Goal: Task Accomplishment & Management: Manage account settings

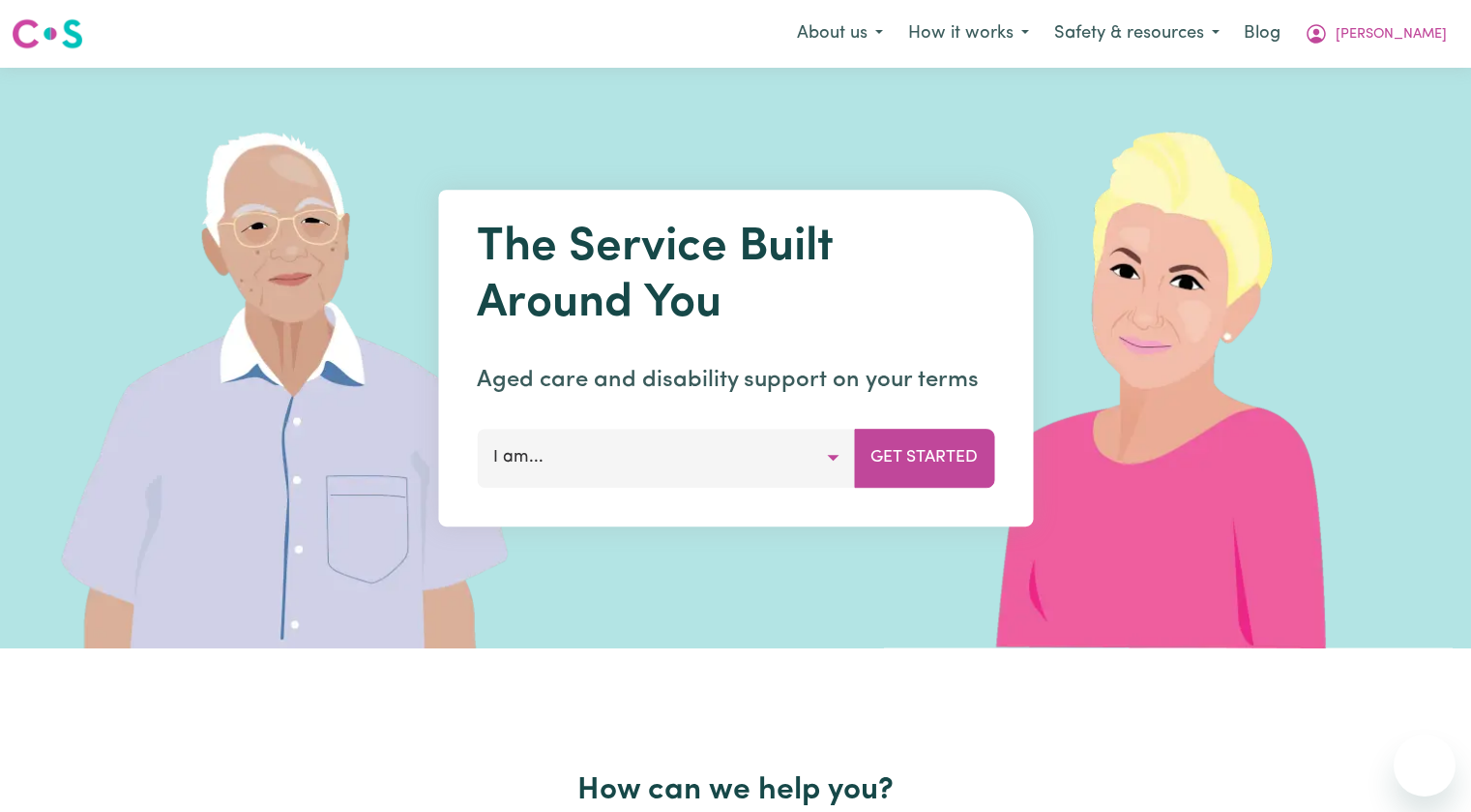
click at [1422, 47] on button "[PERSON_NAME]" at bounding box center [1375, 34] width 167 height 41
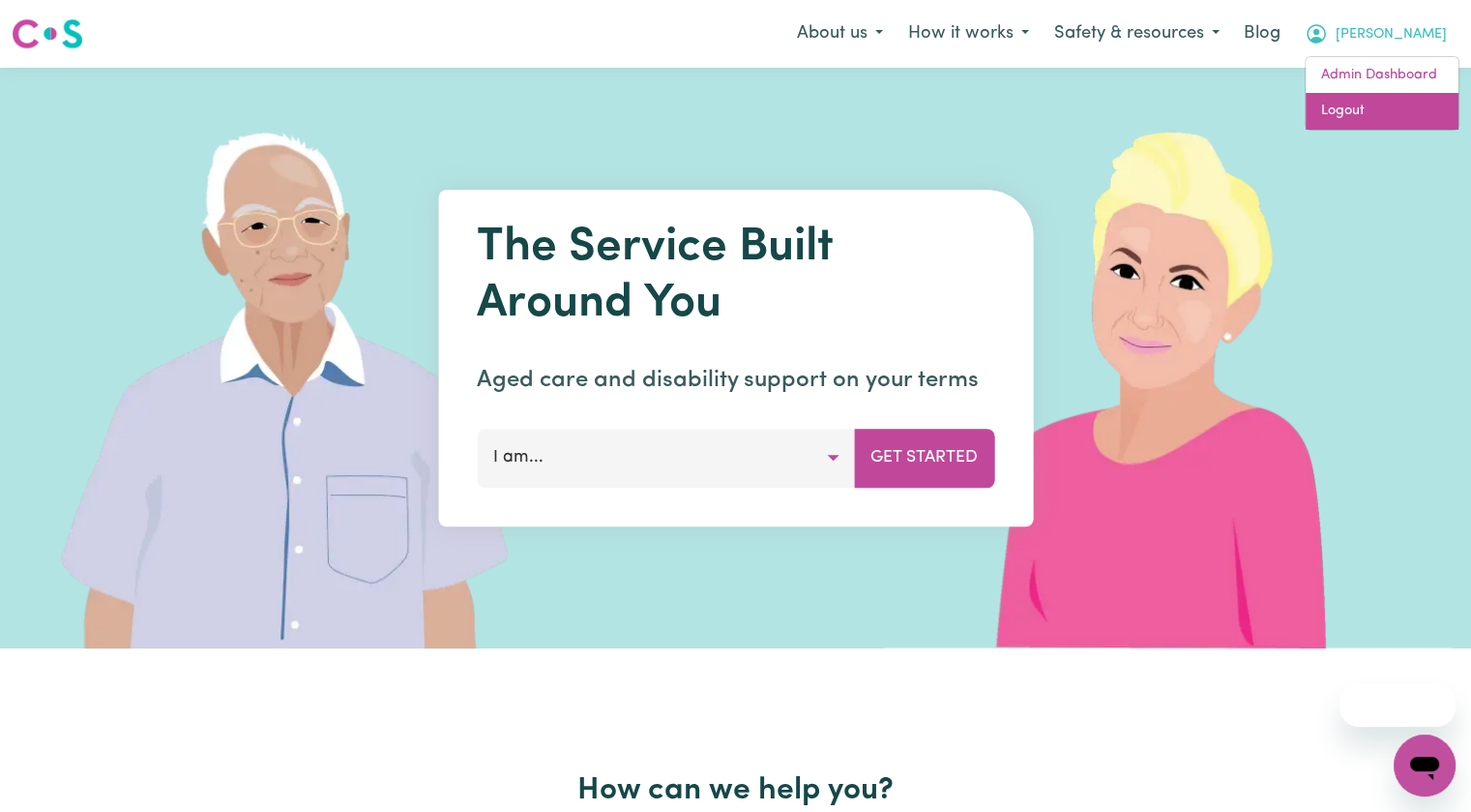
click at [1369, 111] on link "Logout" at bounding box center [1382, 111] width 153 height 37
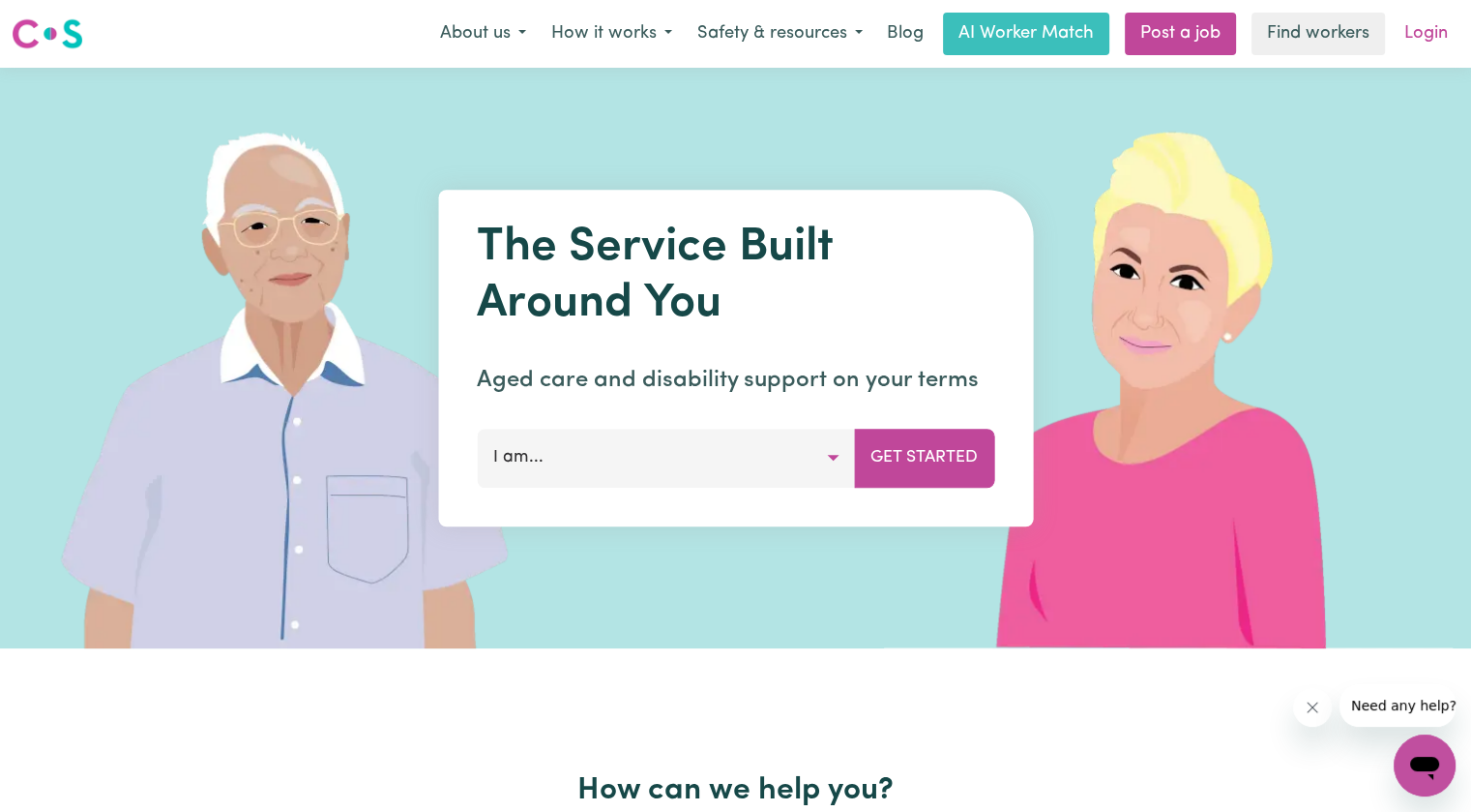
click at [1427, 47] on link "Login" at bounding box center [1426, 34] width 67 height 43
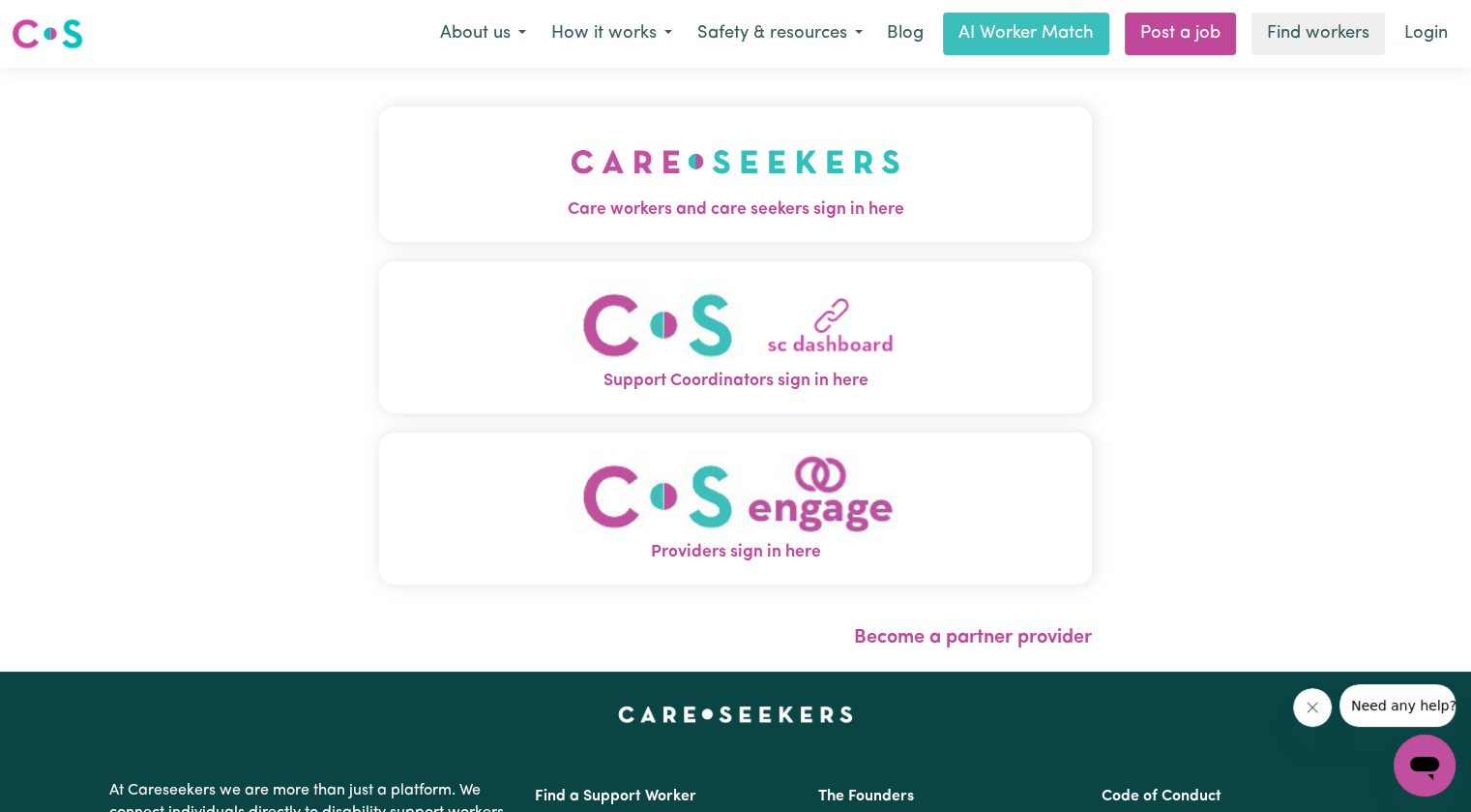
drag, startPoint x: 776, startPoint y: 169, endPoint x: 751, endPoint y: 181, distance: 27.7
click at [776, 169] on button "Care workers and care seekers sign in here" at bounding box center [736, 174] width 713 height 135
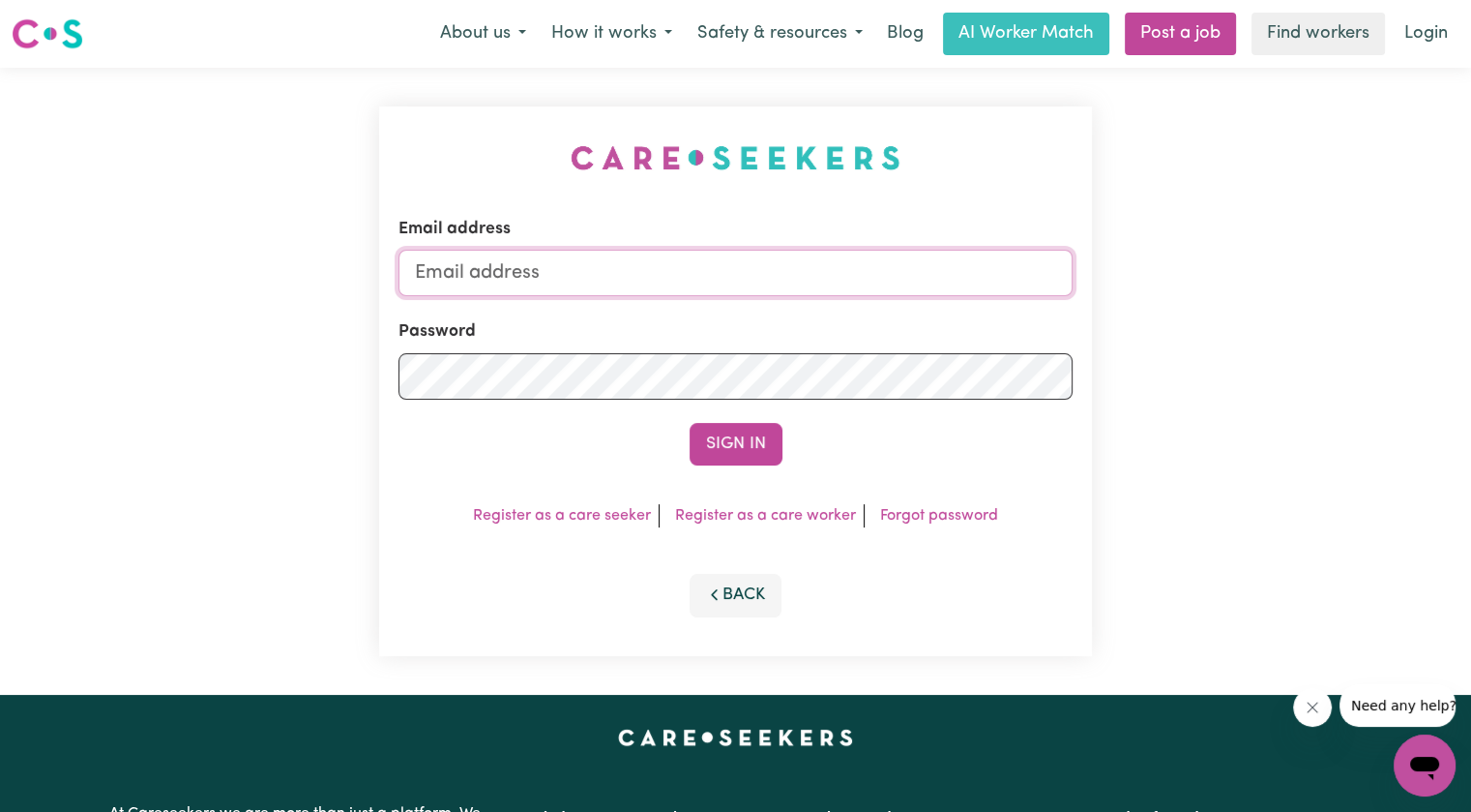
click at [557, 262] on input "Email address" at bounding box center [736, 273] width 675 height 46
drag, startPoint x: 515, startPoint y: 269, endPoint x: 1238, endPoint y: 275, distance: 723.0
click at [1239, 278] on div "Email address [EMAIL_ADDRESS][DOMAIN_NAME] Password Sign In Register as a care …" at bounding box center [736, 381] width 1471 height 627
drag, startPoint x: 624, startPoint y: 292, endPoint x: 608, endPoint y: 291, distance: 16.0
click at [624, 292] on input "superuser~[PERSON_NAME]" at bounding box center [736, 273] width 675 height 46
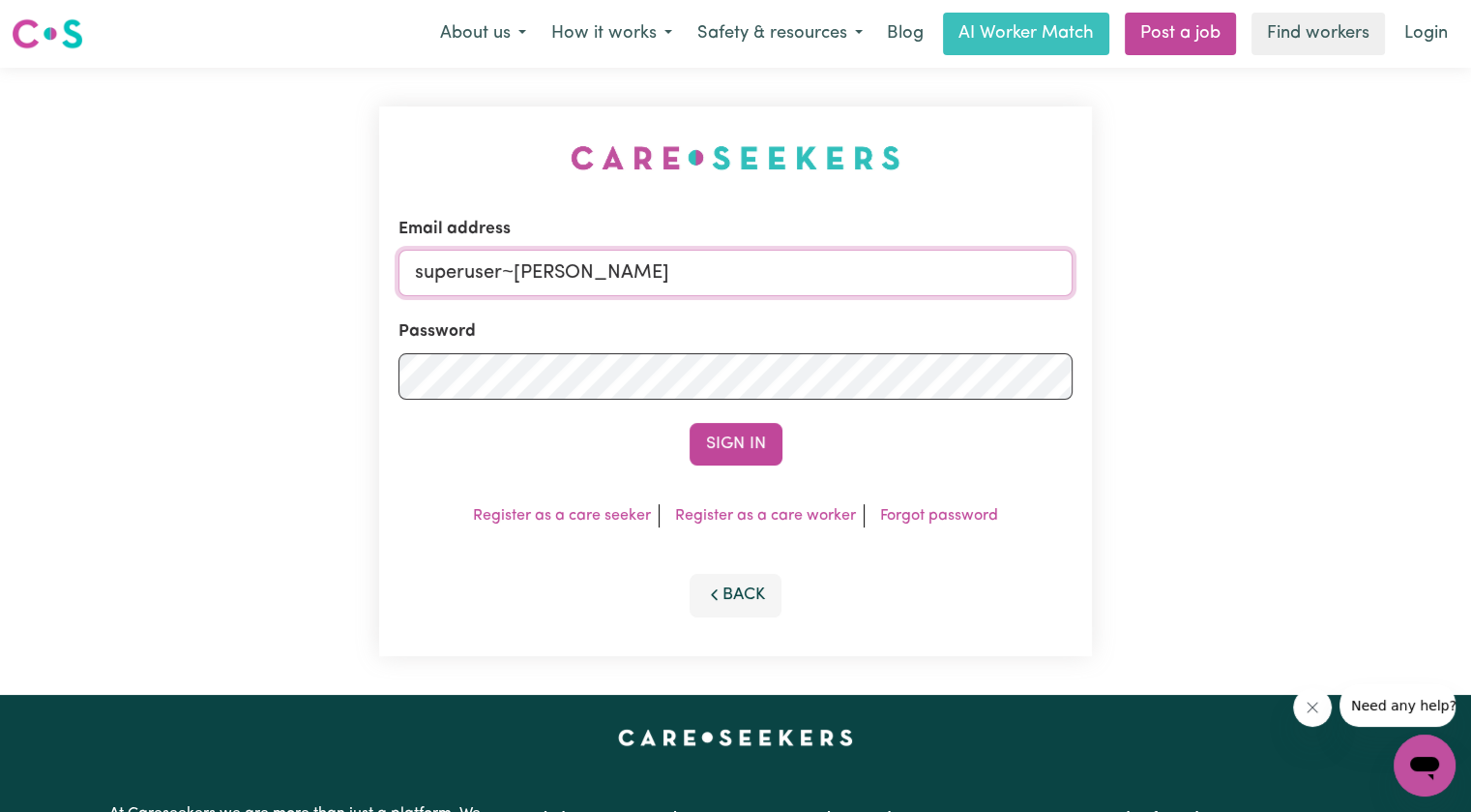
click at [547, 266] on input "superuser~[PERSON_NAME]" at bounding box center [736, 273] width 675 height 46
click at [546, 266] on input "superuser~[PERSON_NAME]" at bounding box center [736, 273] width 675 height 46
paste input "[PERSON_NAME]"
type input "[EMAIL_ADDRESS][DOMAIN_NAME]"
click at [690, 423] on button "Sign In" at bounding box center [736, 444] width 93 height 43
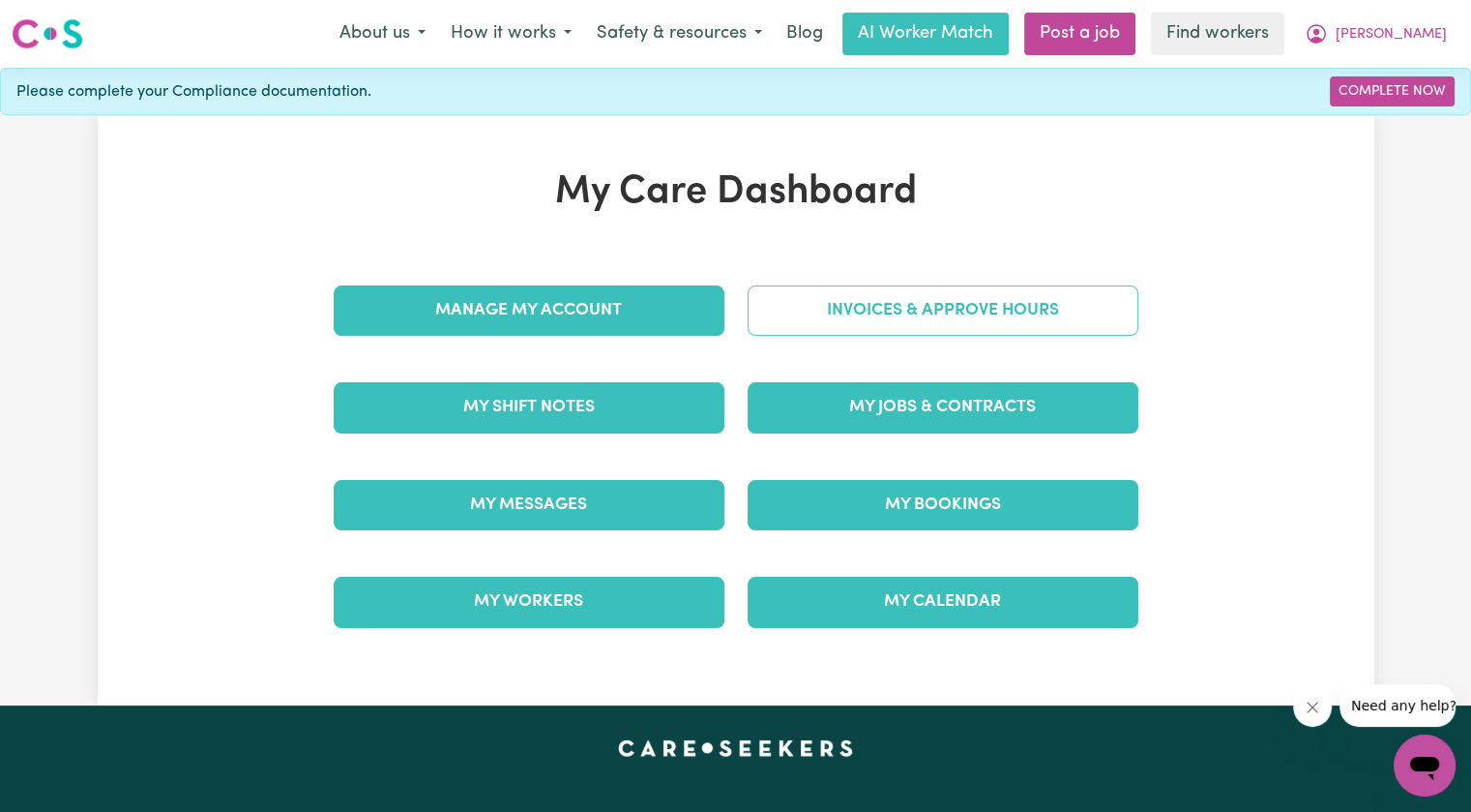
click at [839, 315] on link "Invoices & Approve Hours" at bounding box center [944, 311] width 391 height 50
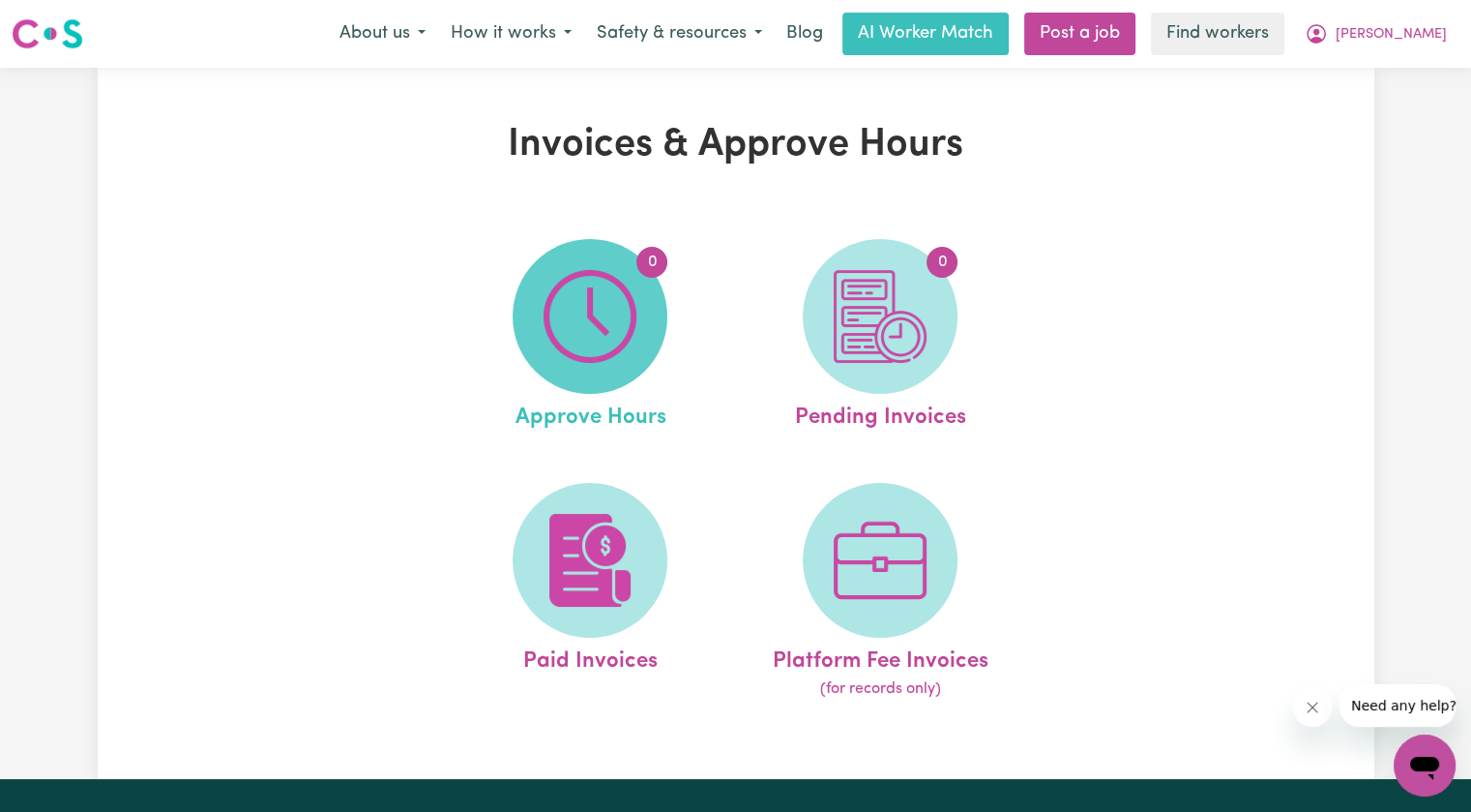
click at [657, 305] on span "0" at bounding box center [590, 316] width 155 height 155
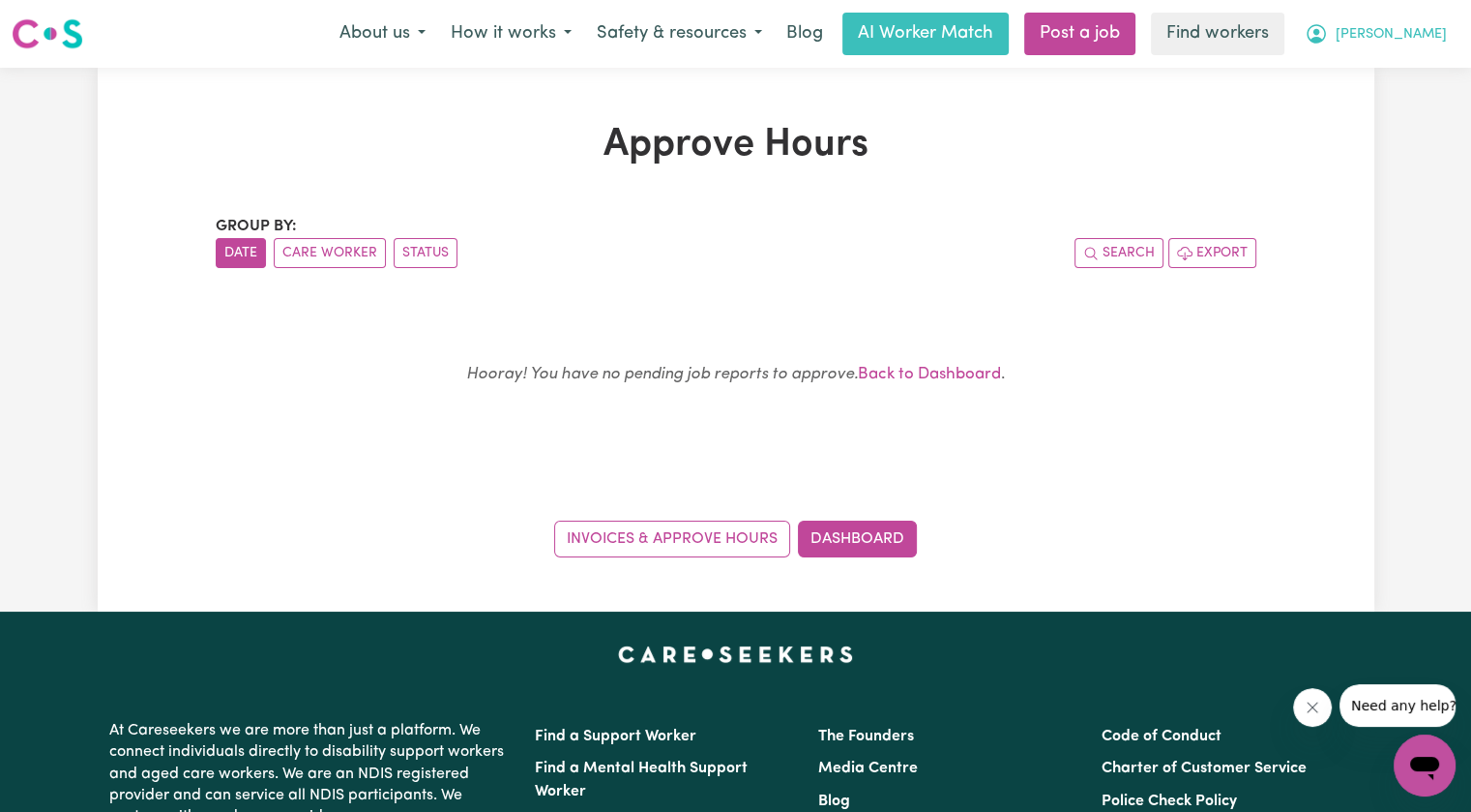
click at [1452, 32] on button "[PERSON_NAME]" at bounding box center [1375, 34] width 167 height 41
click at [1401, 69] on link "My Dashboard" at bounding box center [1382, 75] width 153 height 37
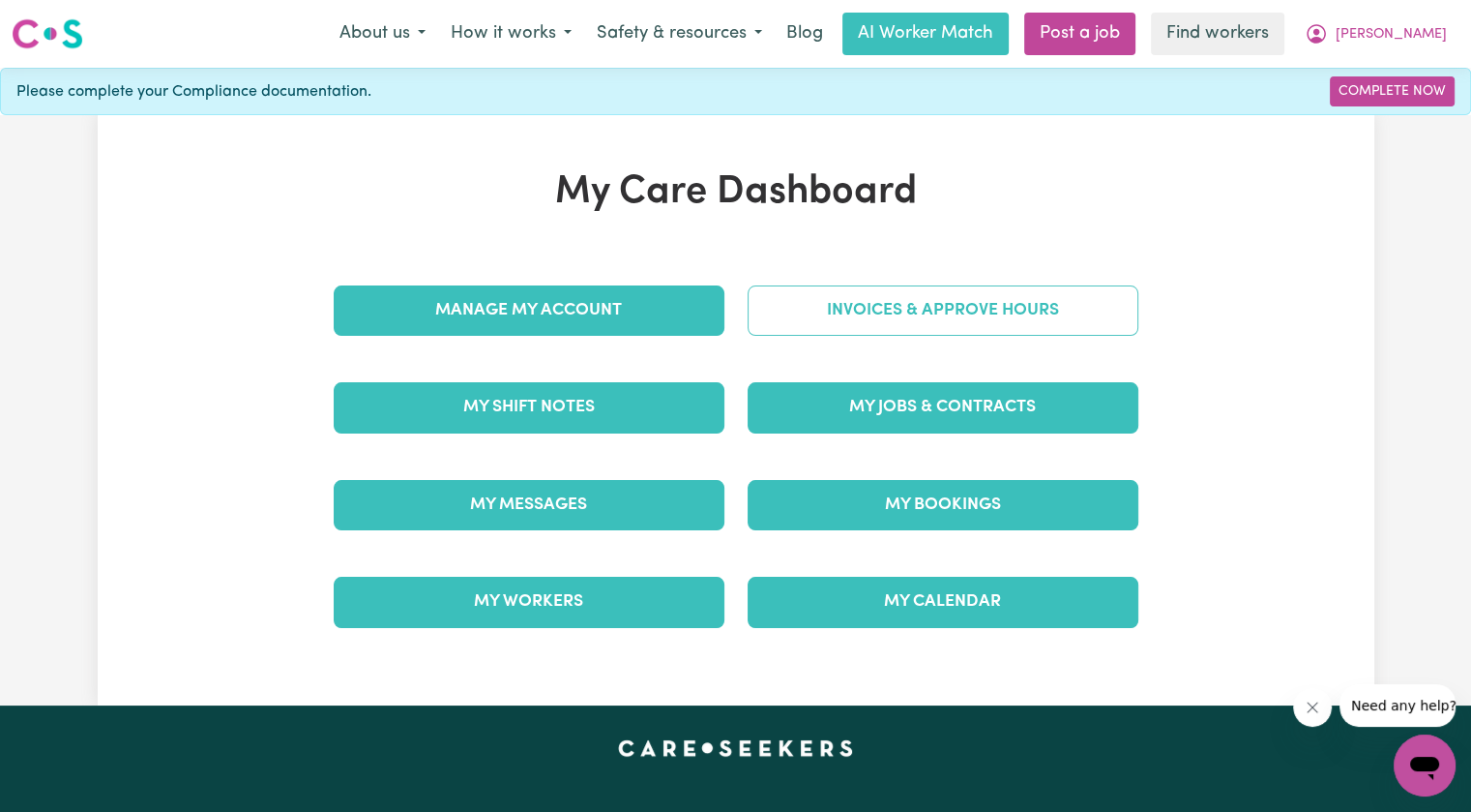
drag, startPoint x: 1006, startPoint y: 260, endPoint x: 985, endPoint y: 290, distance: 36.6
click at [1002, 266] on div "My Care Dashboard Manage My Account Invoices & Approve Hours My Shift Notes My …" at bounding box center [736, 410] width 852 height 482
click at [757, 332] on link "Invoices & Approve Hours" at bounding box center [944, 311] width 391 height 50
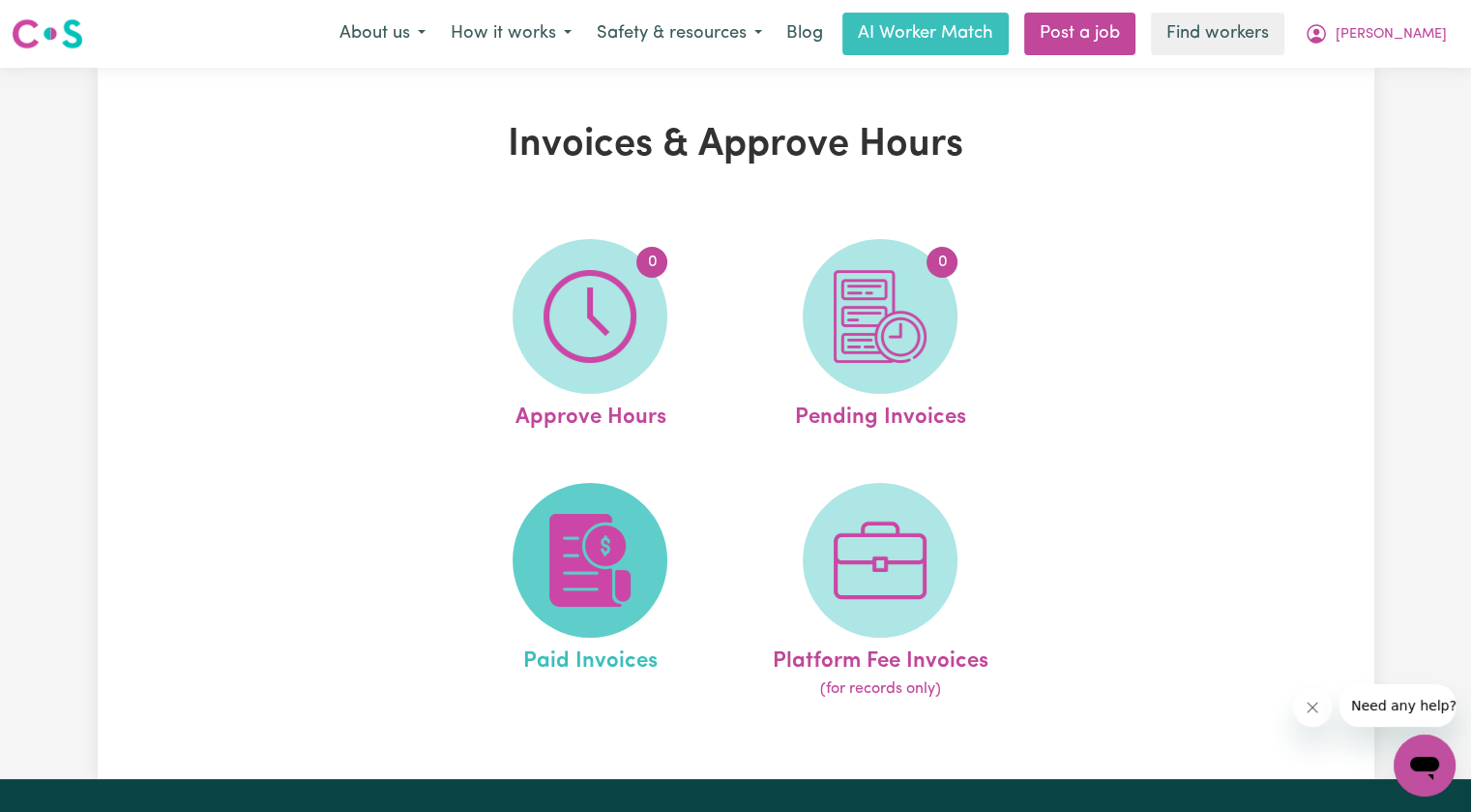
click at [578, 541] on img at bounding box center [590, 560] width 93 height 93
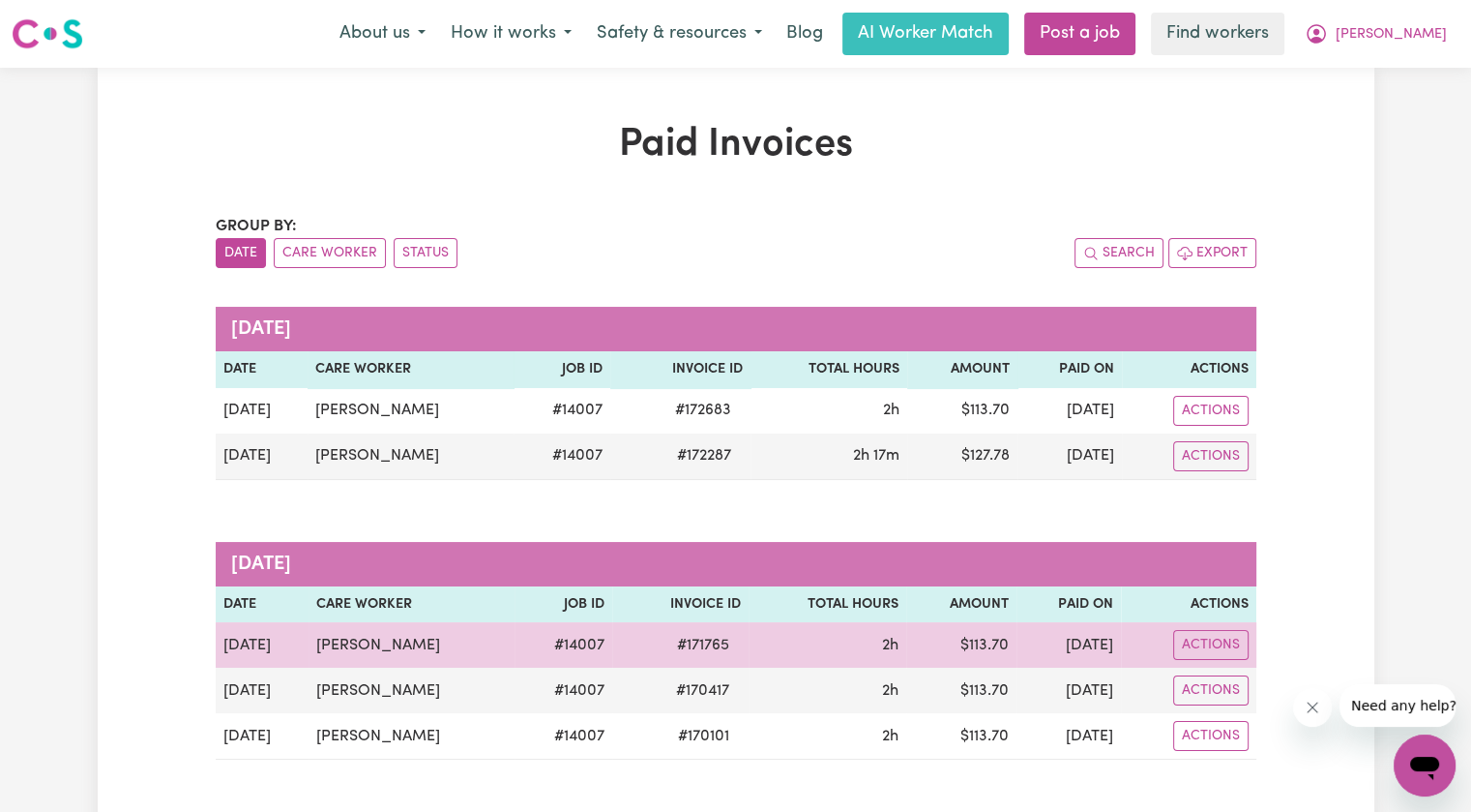
click at [685, 643] on span "# 171765" at bounding box center [704, 646] width 75 height 23
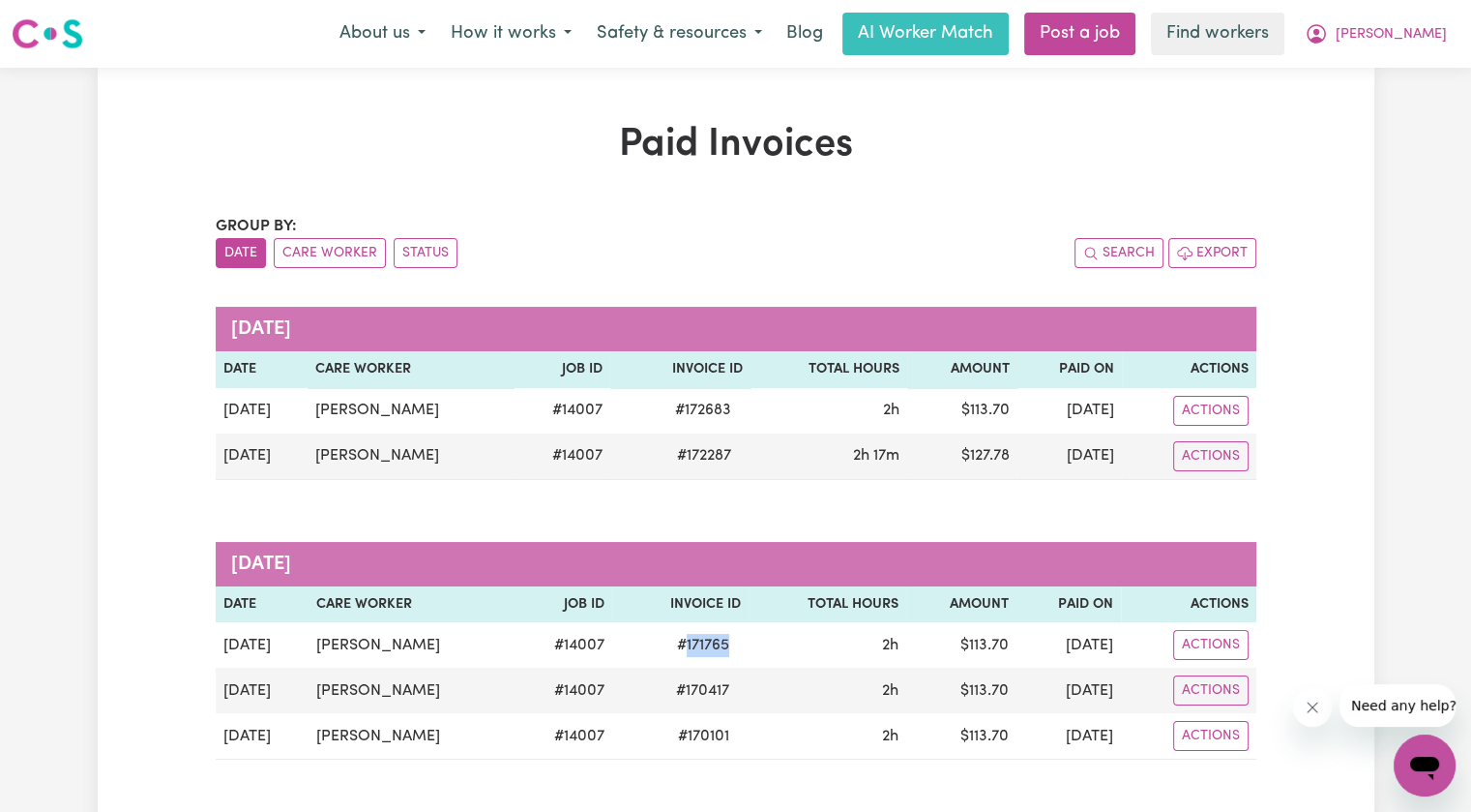
copy span "171765"
drag, startPoint x: 1454, startPoint y: 34, endPoint x: 1439, endPoint y: 51, distance: 22.7
click at [1449, 34] on button "[PERSON_NAME]" at bounding box center [1375, 34] width 167 height 41
click at [1410, 108] on link "Logout" at bounding box center [1382, 111] width 153 height 37
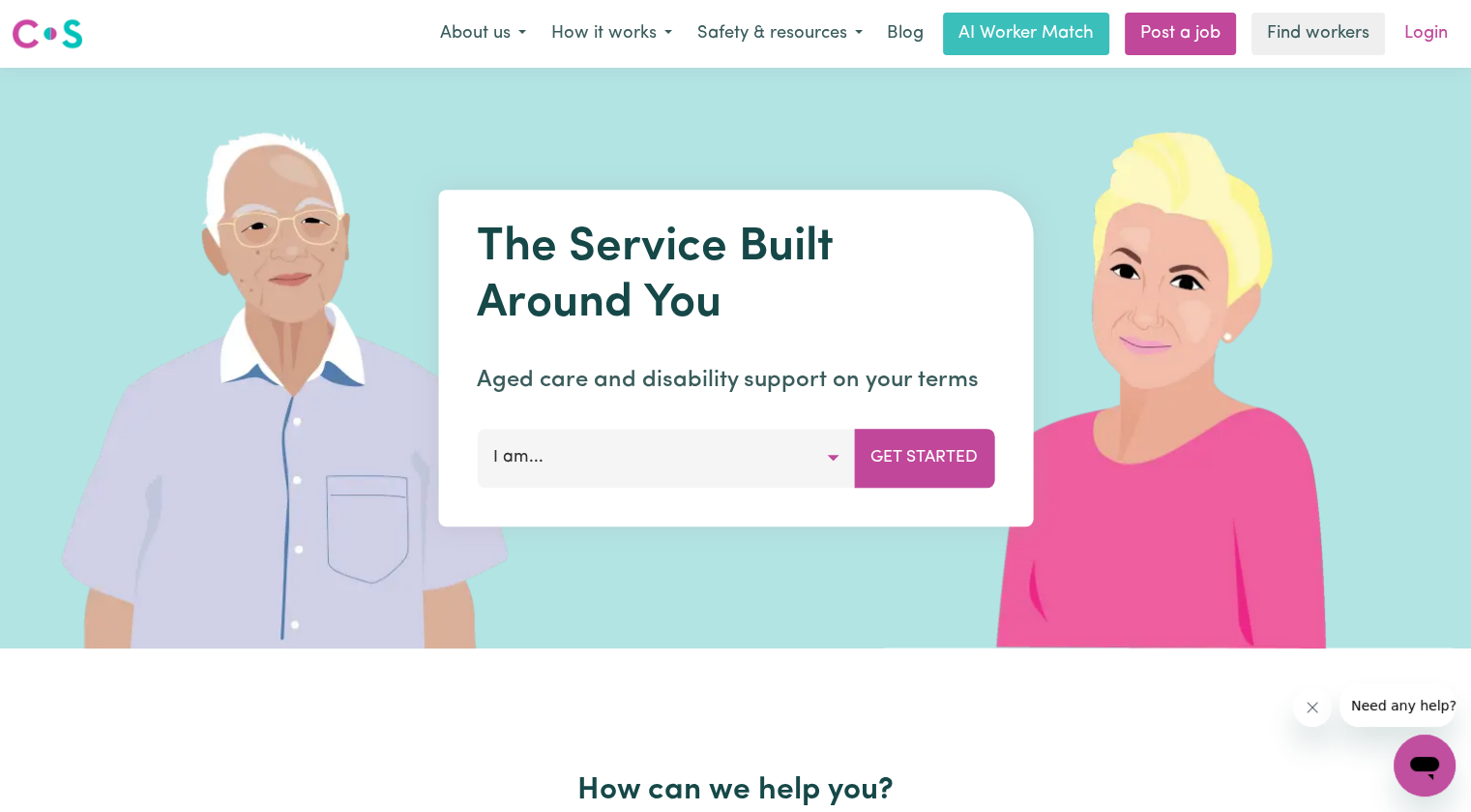
click at [1430, 28] on link "Login" at bounding box center [1426, 34] width 67 height 43
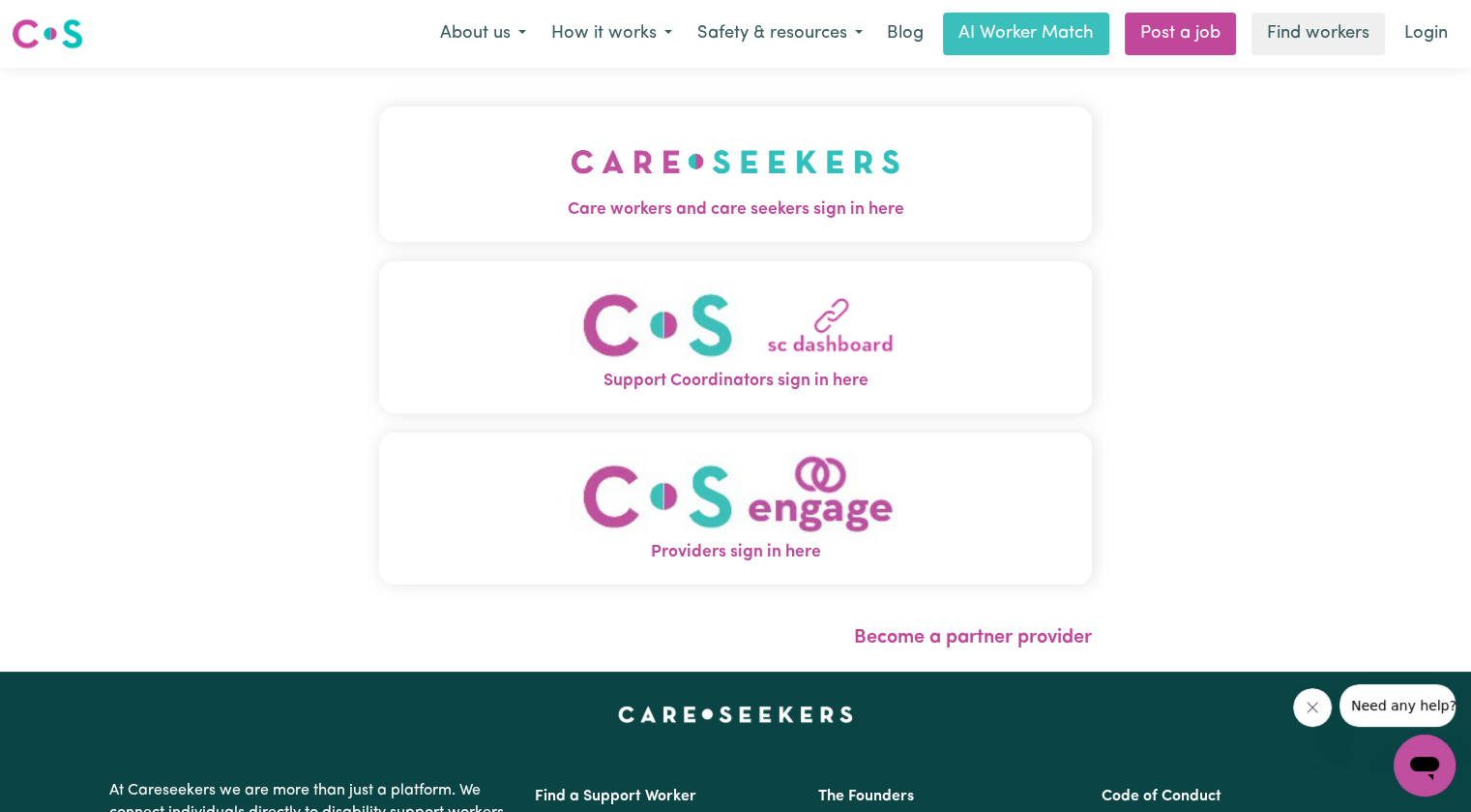
click at [652, 178] on img "Care workers and care seekers sign in here" at bounding box center [736, 162] width 330 height 72
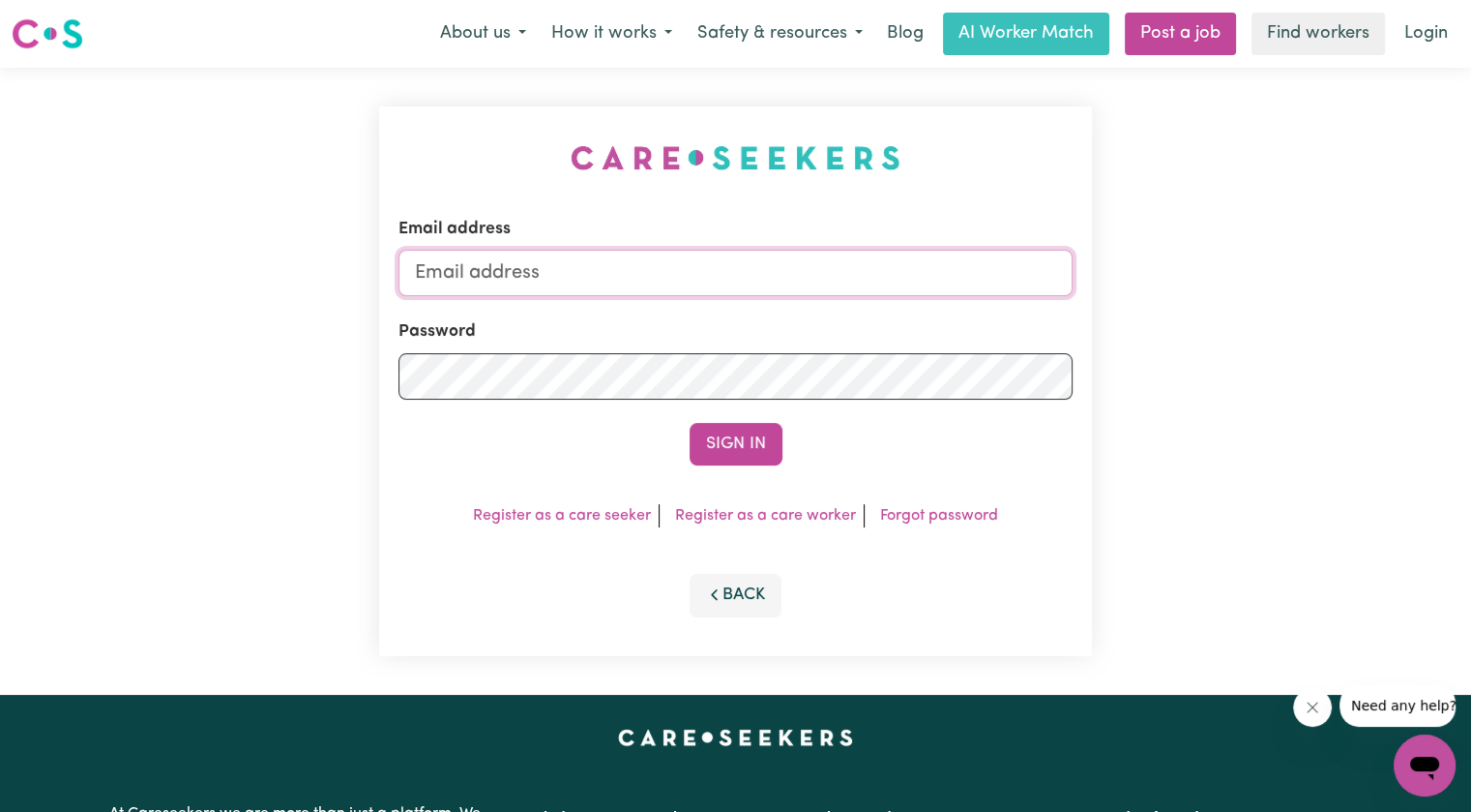
click at [694, 270] on input "Email address" at bounding box center [736, 273] width 675 height 46
drag, startPoint x: 521, startPoint y: 271, endPoint x: 635, endPoint y: 263, distance: 114.3
click at [635, 263] on input "[EMAIL_ADDRESS][DOMAIN_NAME]" at bounding box center [736, 273] width 675 height 46
paste input "[PERSON_NAME]"
type input "[EMAIL_ADDRESS][DOMAIN_NAME]"
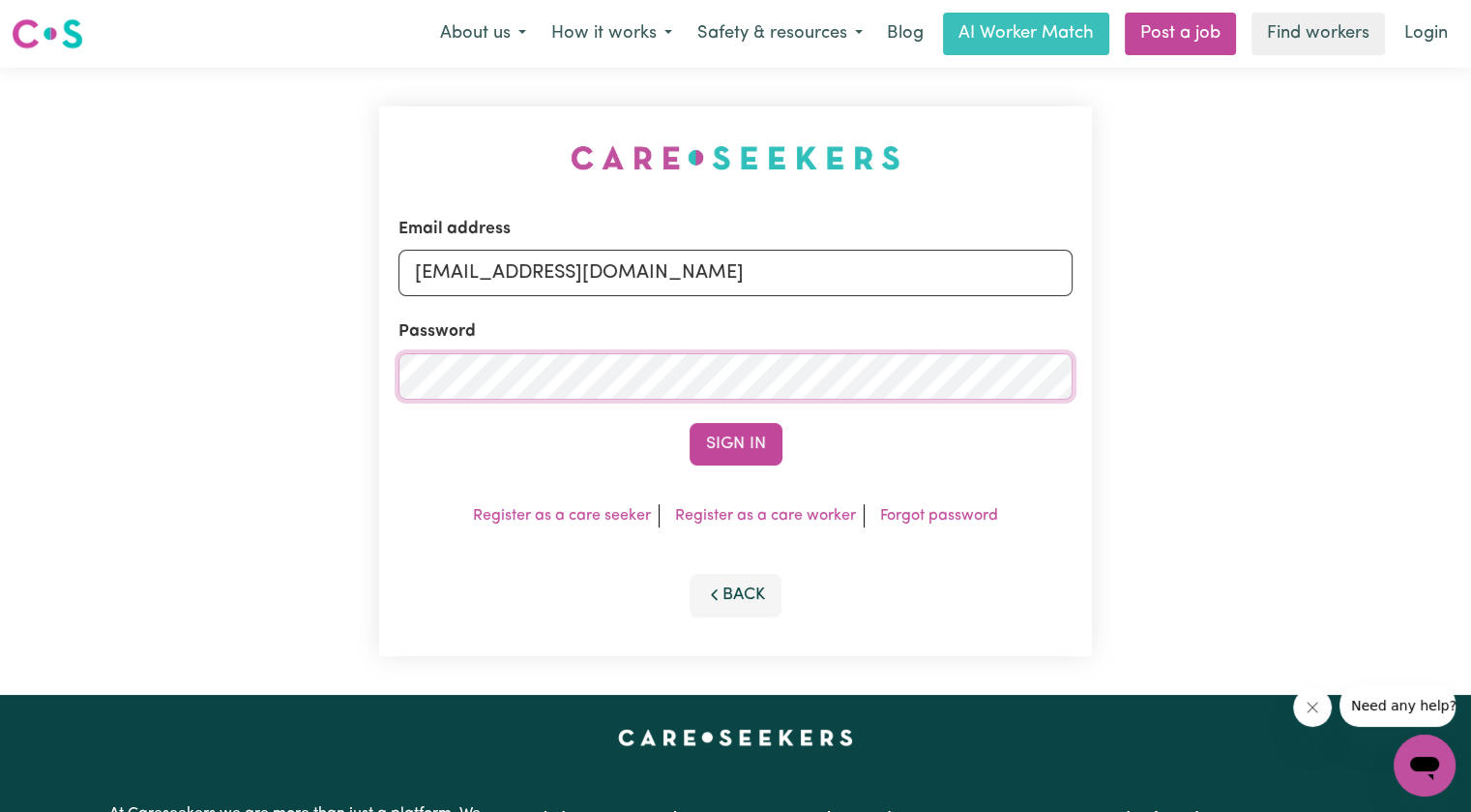
click at [690, 423] on button "Sign In" at bounding box center [736, 444] width 93 height 43
